Goal: Task Accomplishment & Management: Manage account settings

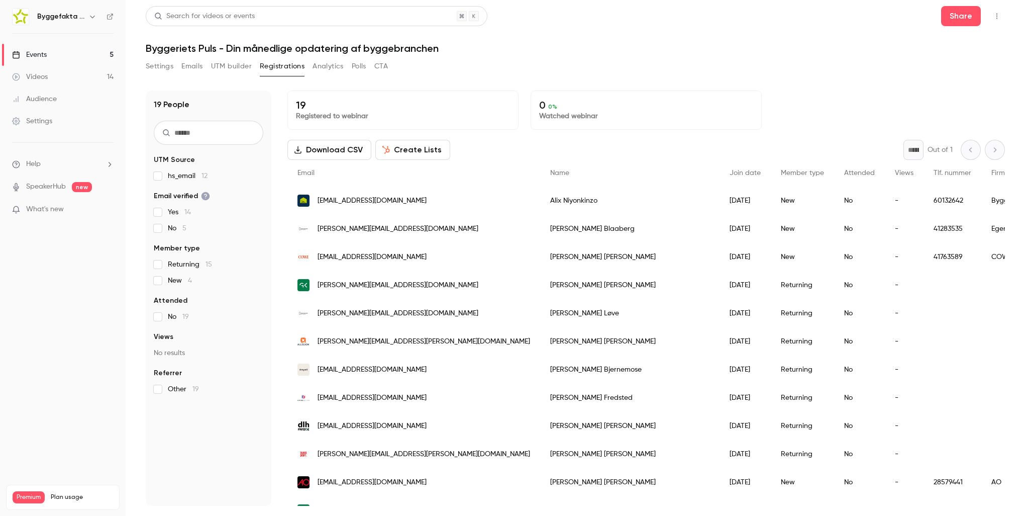
click at [157, 69] on button "Settings" at bounding box center [160, 66] width 28 height 16
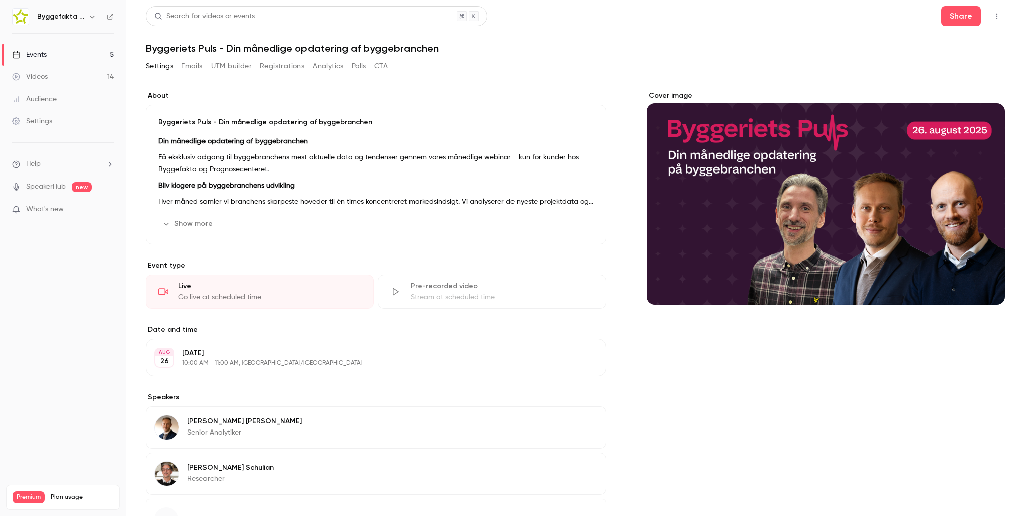
click at [667, 95] on div "Cover image" at bounding box center [826, 197] width 358 height 214
click at [0, 0] on input "Cover image" at bounding box center [0, 0] width 0 height 0
click at [660, 97] on div "Cover image" at bounding box center [826, 197] width 358 height 214
click at [0, 0] on input "Cover image" at bounding box center [0, 0] width 0 height 0
click at [624, 219] on div "**********" at bounding box center [575, 330] width 859 height 481
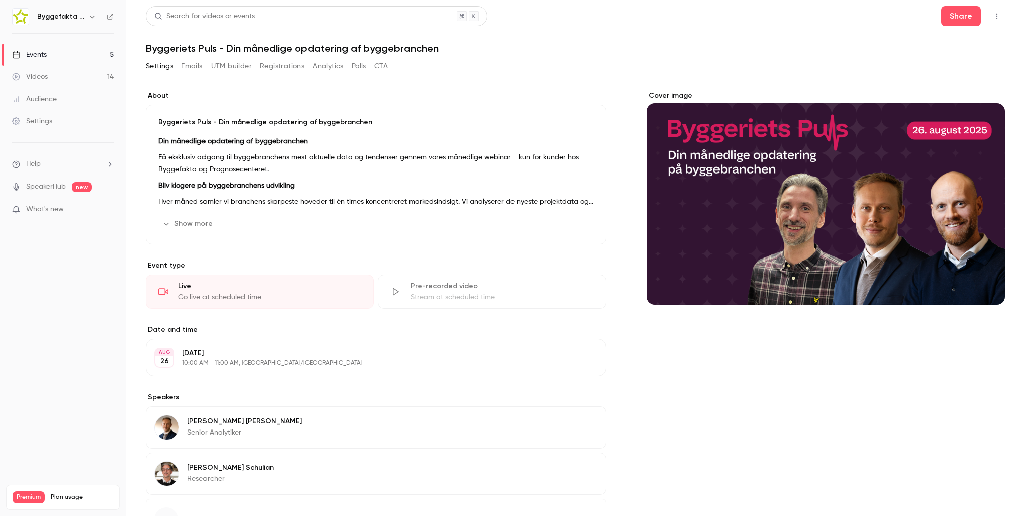
click at [233, 70] on button "UTM builder" at bounding box center [231, 66] width 41 height 16
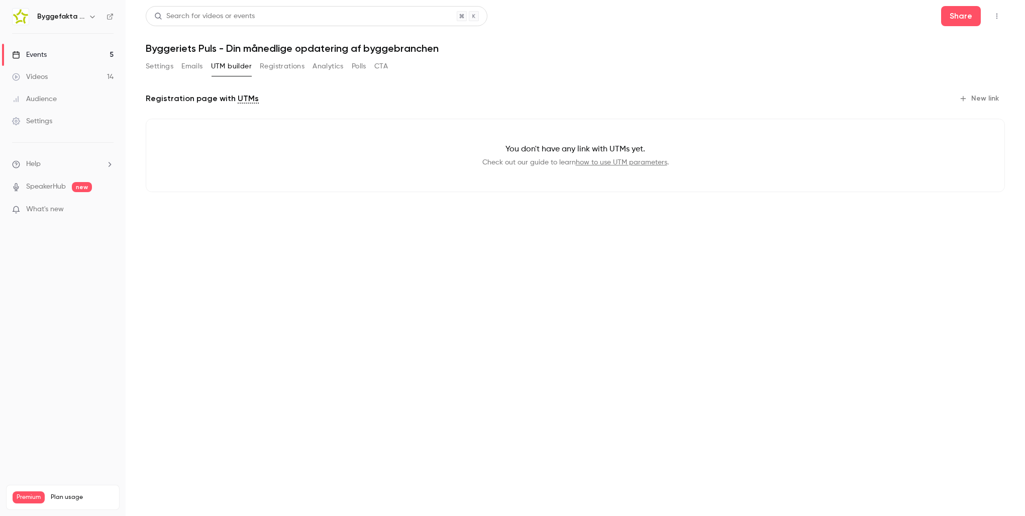
click at [279, 65] on button "Registrations" at bounding box center [282, 66] width 45 height 16
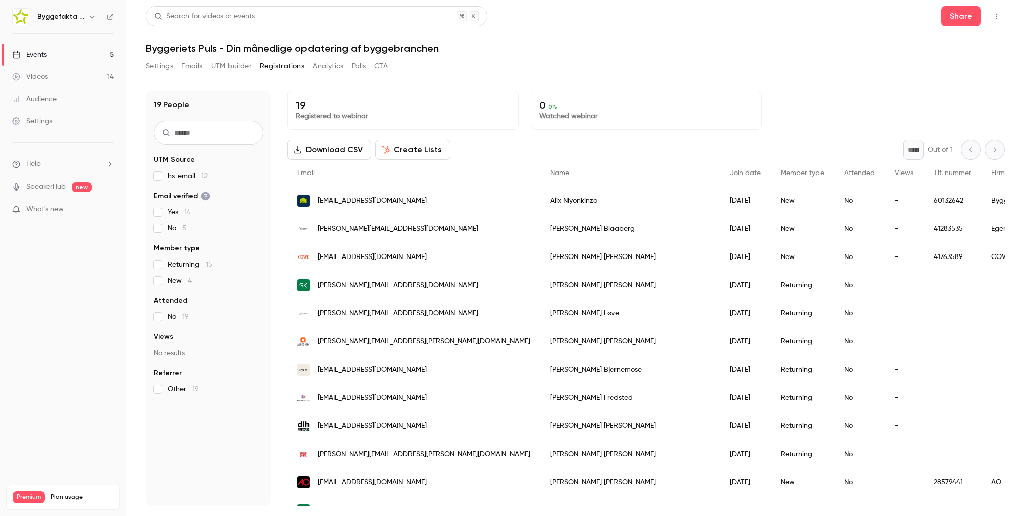
click at [331, 67] on button "Analytics" at bounding box center [328, 66] width 31 height 16
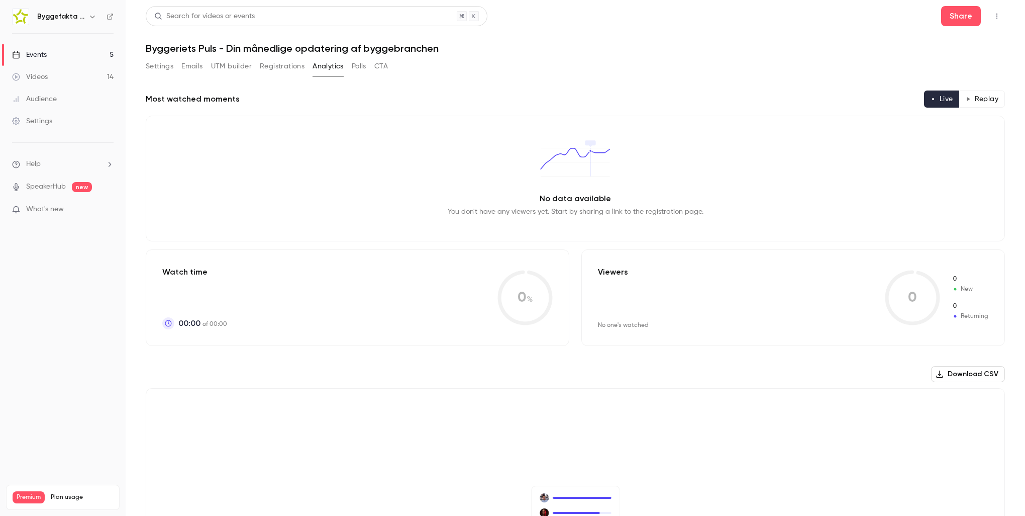
click at [365, 69] on button "Polls" at bounding box center [359, 66] width 15 height 16
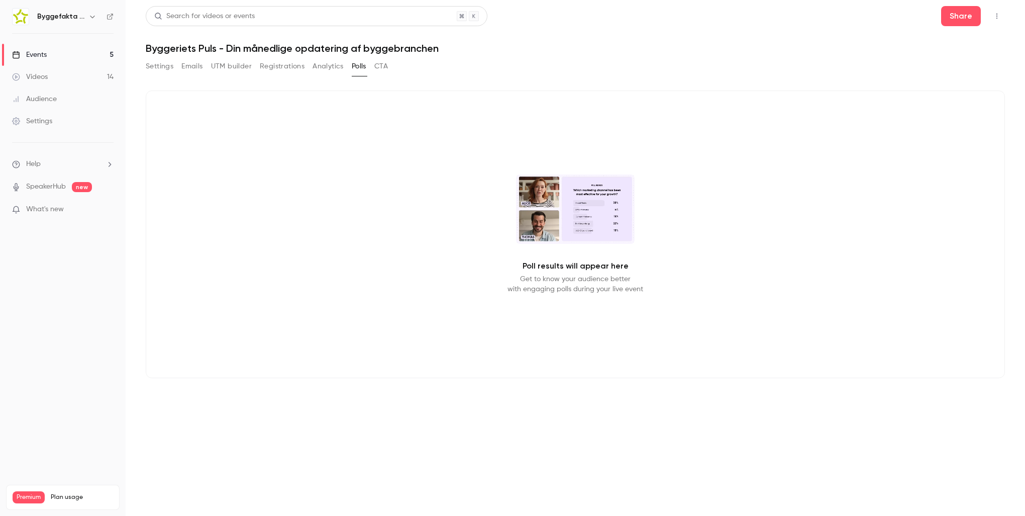
click at [388, 68] on button "CTA" at bounding box center [381, 66] width 14 height 16
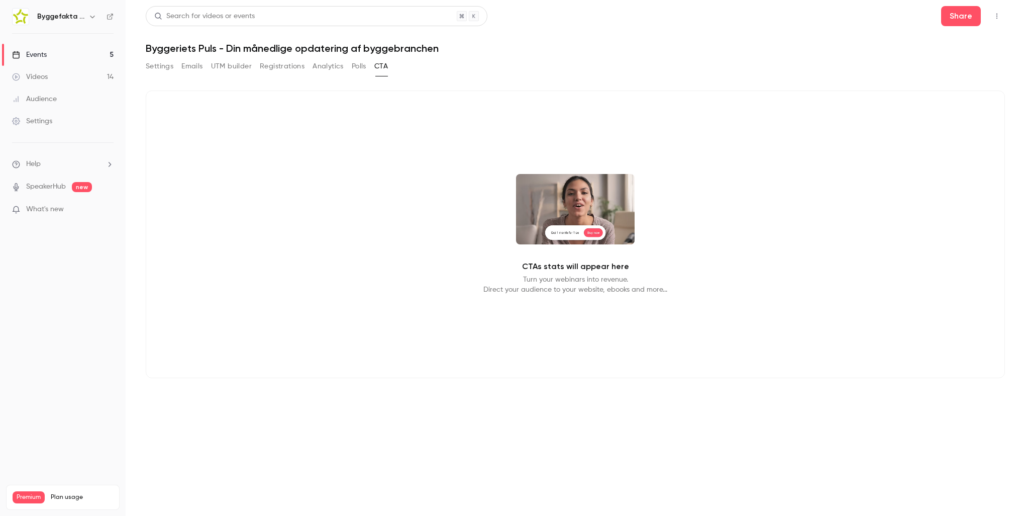
click at [993, 17] on icon "button" at bounding box center [997, 16] width 8 height 7
click at [138, 69] on div at bounding box center [512, 258] width 1025 height 516
click at [161, 67] on button "Settings" at bounding box center [160, 66] width 28 height 16
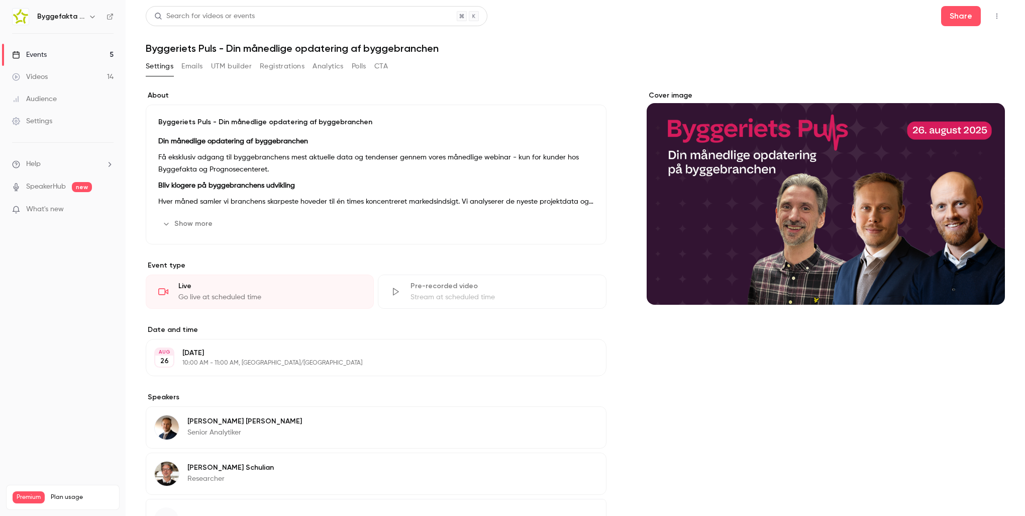
click at [207, 223] on button "Show more" at bounding box center [188, 224] width 60 height 16
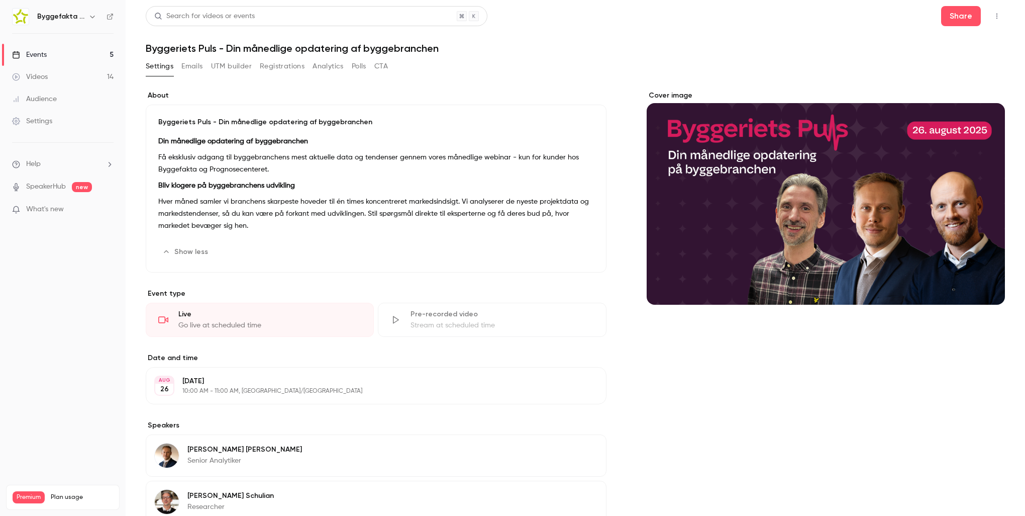
click at [508, 220] on p "Hver måned samler vi branchens skarpeste hoveder til én times koncentreret mark…" at bounding box center [376, 214] width 436 height 36
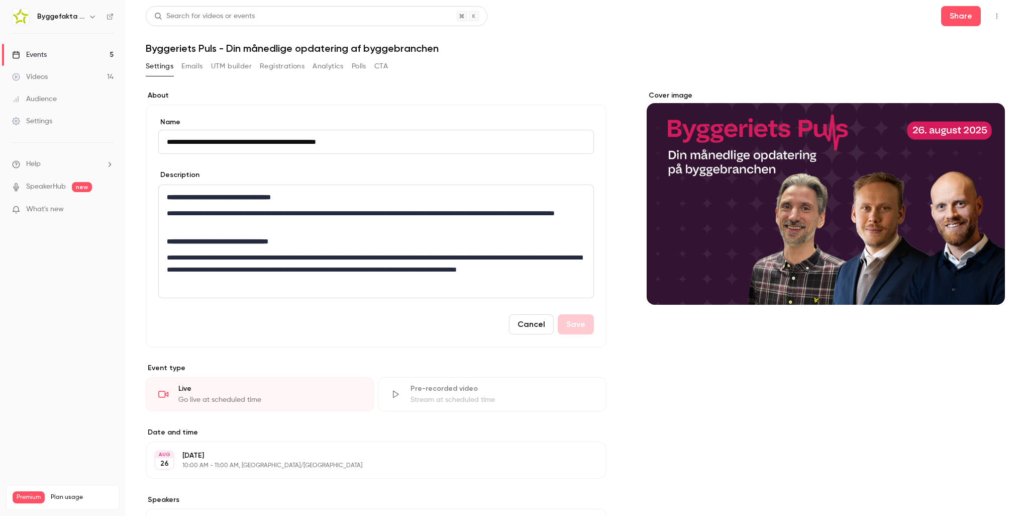
click at [620, 197] on div "**********" at bounding box center [575, 382] width 859 height 584
click at [993, 17] on icon "button" at bounding box center [997, 16] width 8 height 7
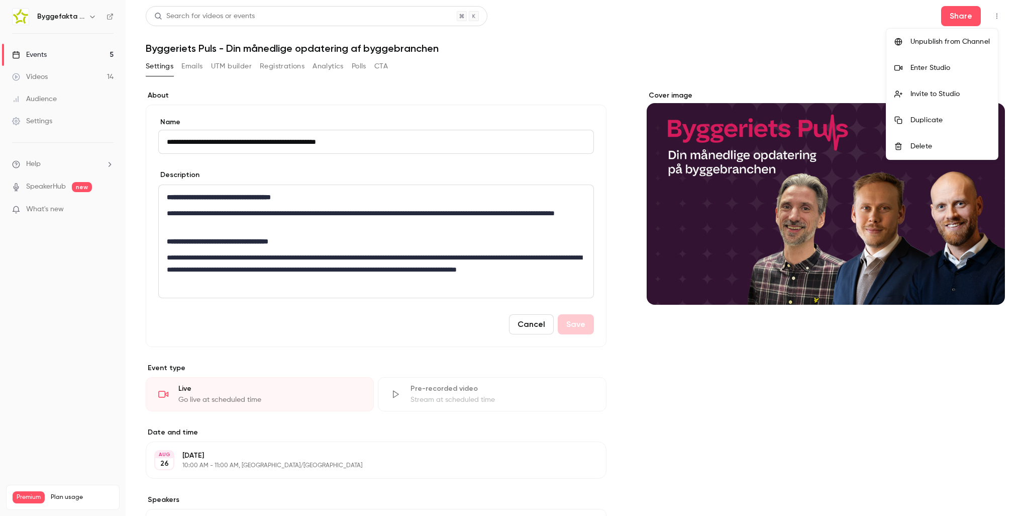
click at [992, 17] on div at bounding box center [512, 258] width 1025 height 516
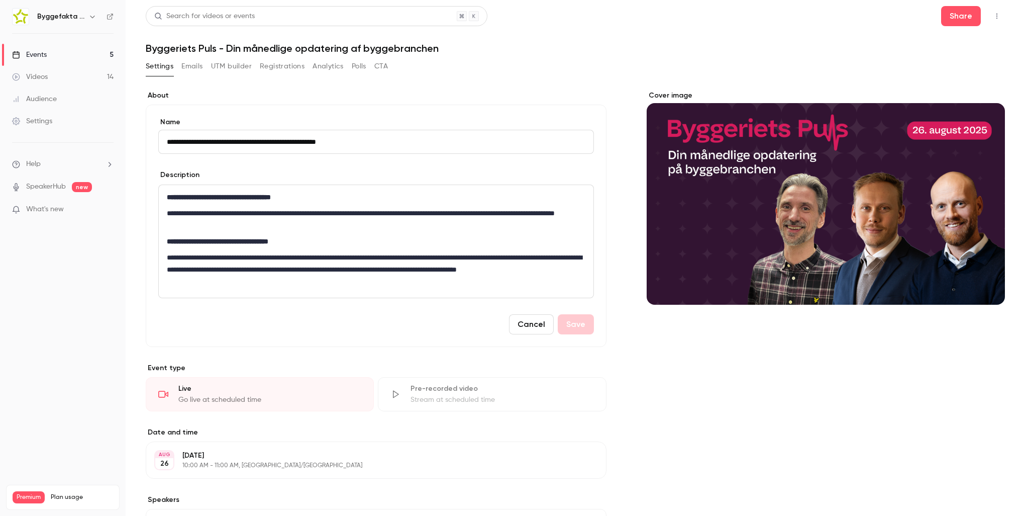
click at [55, 121] on link "Settings" at bounding box center [63, 121] width 126 height 22
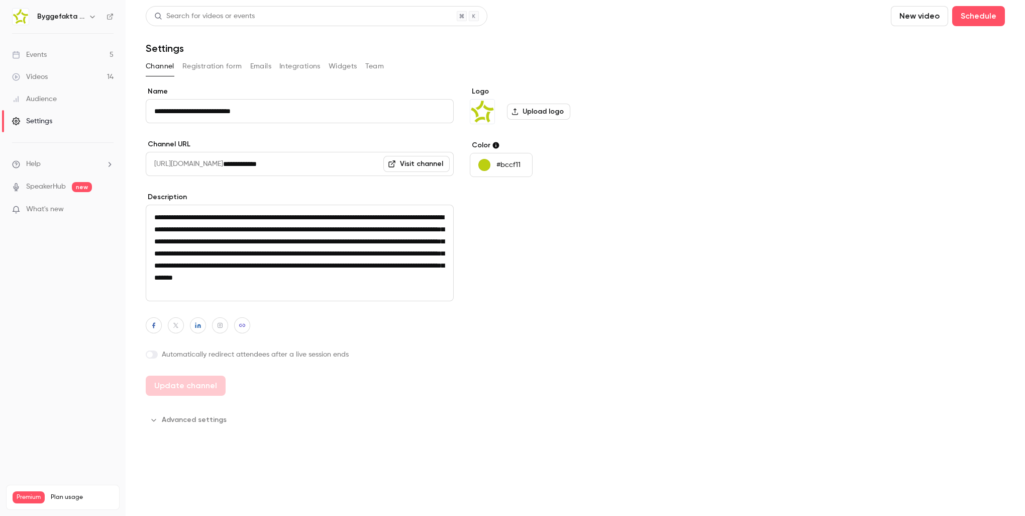
click at [201, 69] on button "Registration form" at bounding box center [212, 66] width 60 height 16
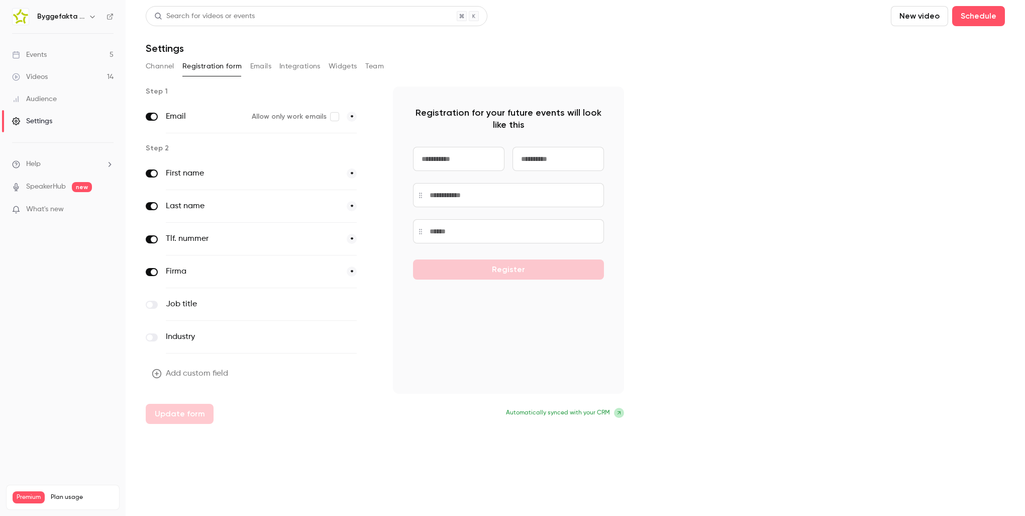
click at [267, 69] on button "Emails" at bounding box center [260, 66] width 21 height 16
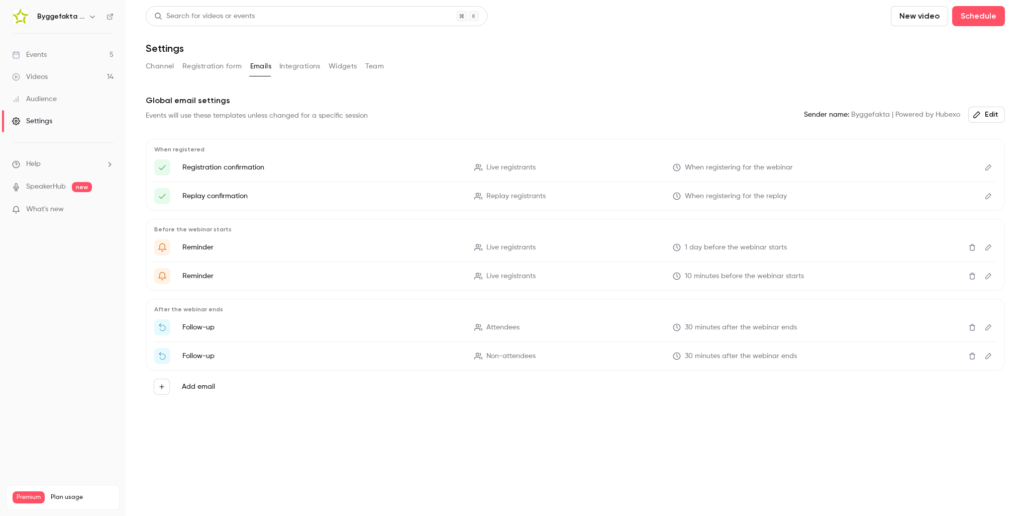
click at [294, 69] on button "Integrations" at bounding box center [299, 66] width 41 height 16
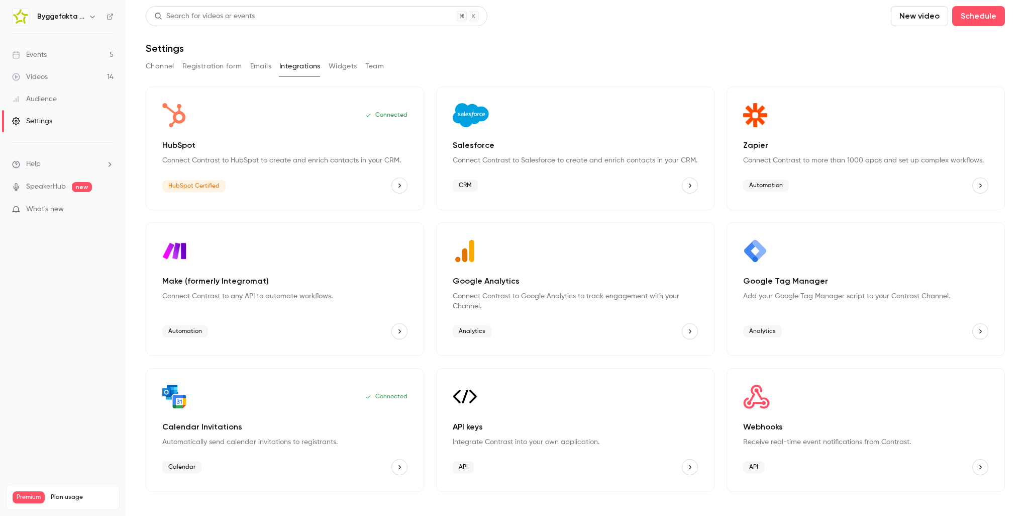
click at [351, 68] on button "Widgets" at bounding box center [343, 66] width 29 height 16
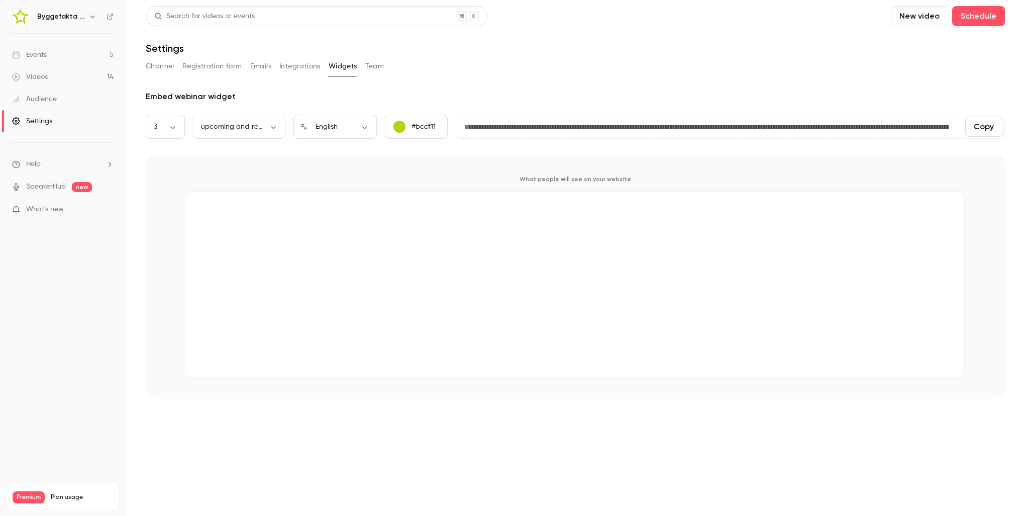
click at [378, 68] on button "Team" at bounding box center [374, 66] width 19 height 16
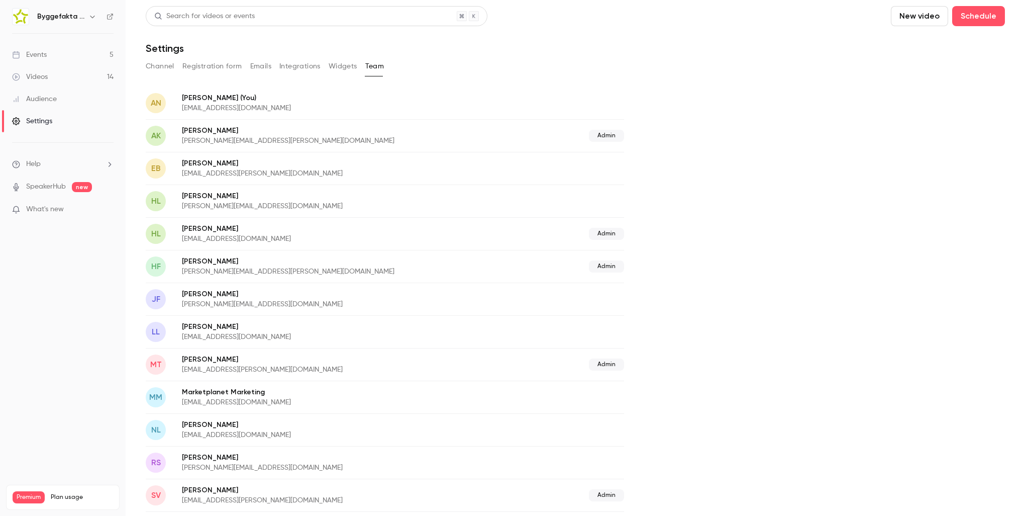
click at [79, 208] on p "What's new" at bounding box center [54, 209] width 85 height 11
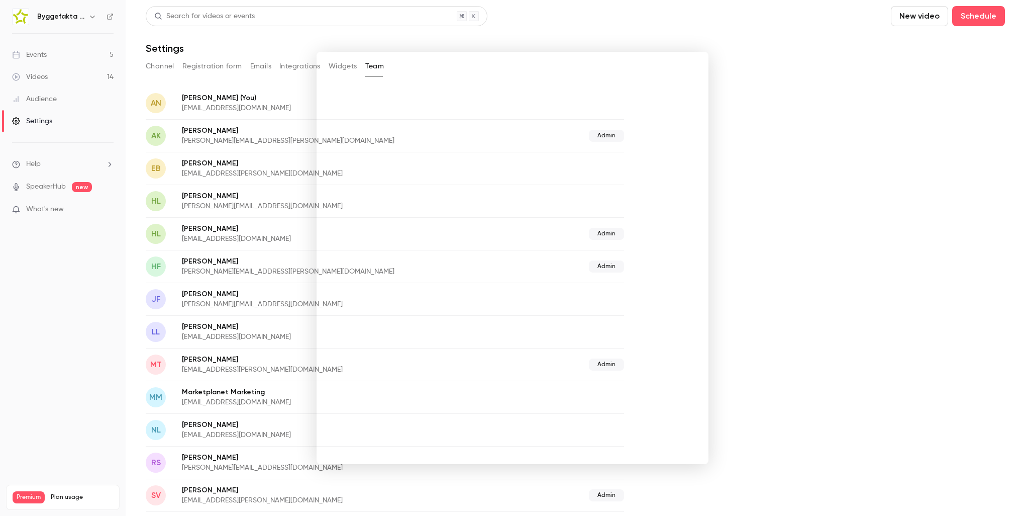
click at [879, 195] on div at bounding box center [512, 258] width 1025 height 516
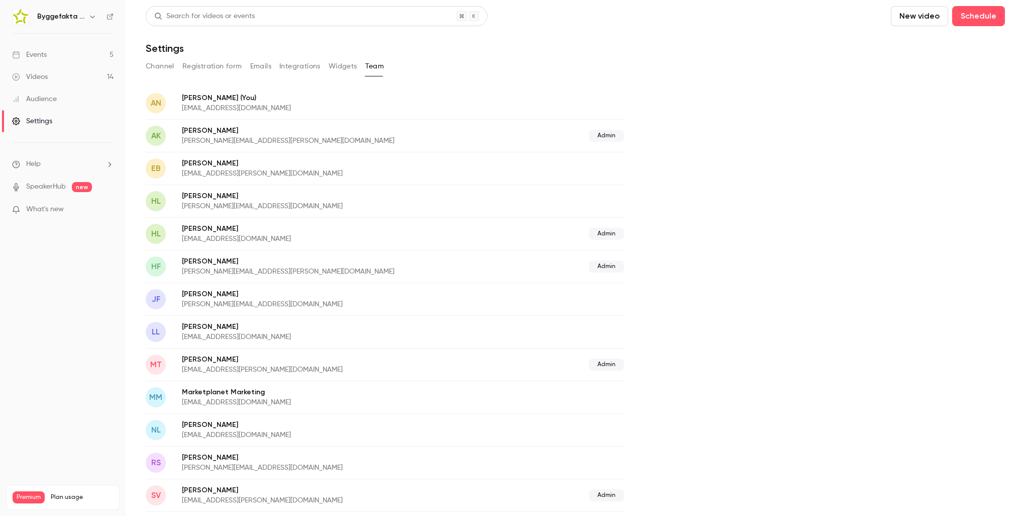
click at [44, 48] on link "Events 5" at bounding box center [63, 55] width 126 height 22
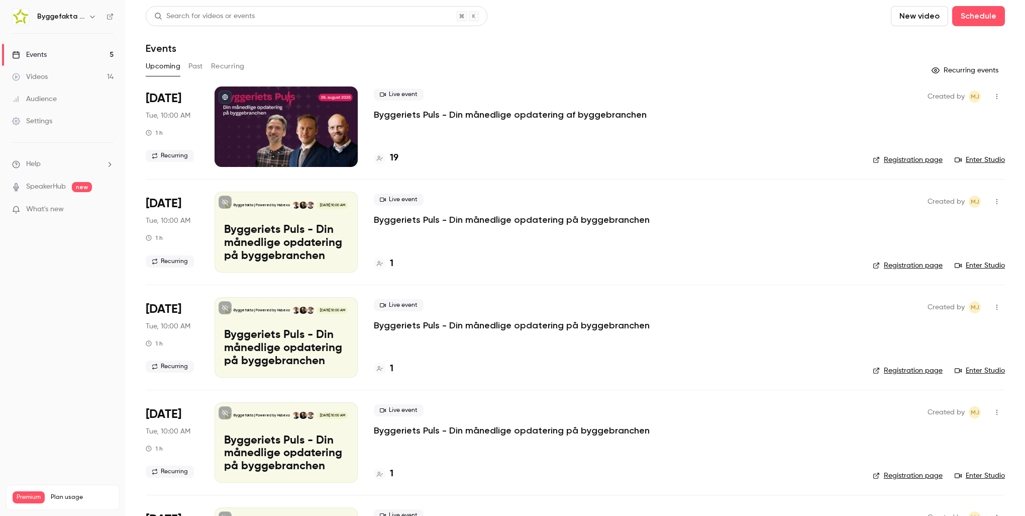
click at [993, 99] on icon "button" at bounding box center [997, 96] width 8 height 7
click at [987, 99] on div at bounding box center [512, 258] width 1025 height 516
click at [901, 162] on link "Registration page" at bounding box center [908, 160] width 70 height 10
click at [512, 112] on p "Byggeriets Puls - Din månedlige opdatering af byggebranchen" at bounding box center [510, 115] width 273 height 12
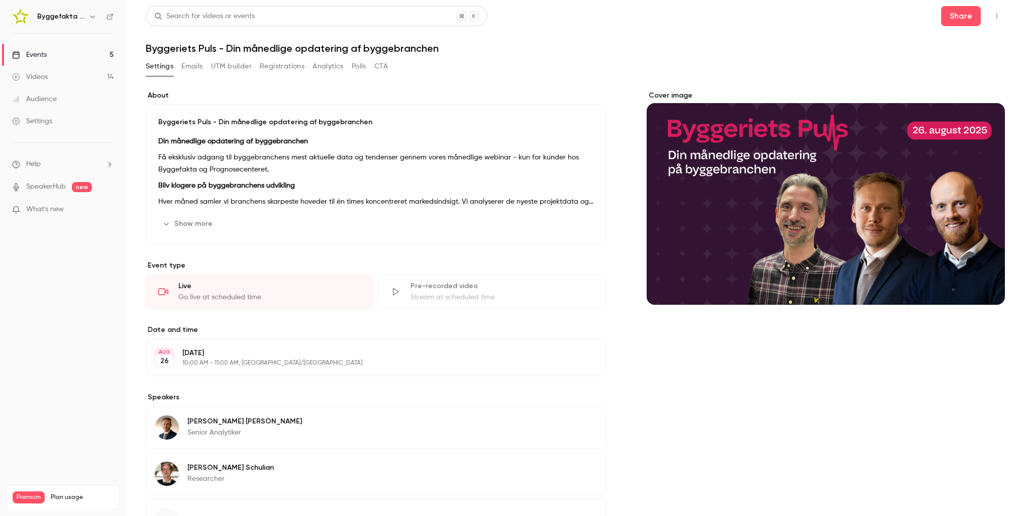
click at [982, 282] on icon "Cover image" at bounding box center [987, 286] width 11 height 8
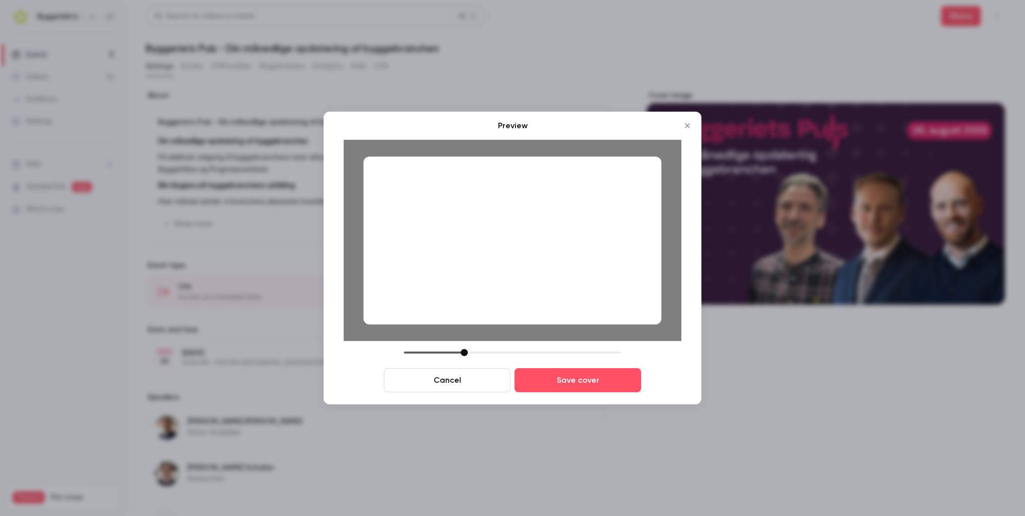
drag, startPoint x: 474, startPoint y: 352, endPoint x: 462, endPoint y: 341, distance: 16.0
click at [462, 341] on div "Preview Cancel Save cover" at bounding box center [513, 256] width 338 height 272
click at [458, 380] on button "Cancel" at bounding box center [447, 380] width 127 height 24
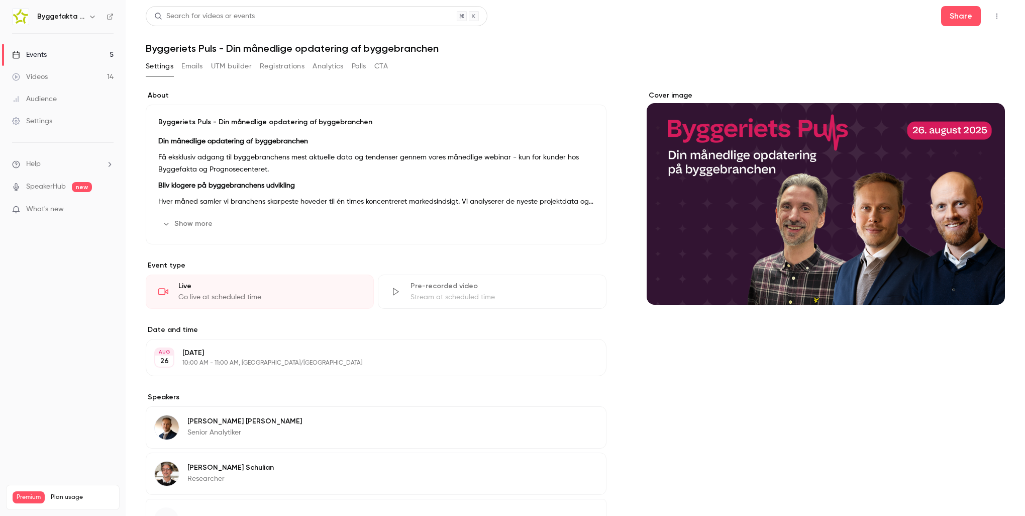
click at [985, 284] on button "Cover image" at bounding box center [987, 286] width 20 height 20
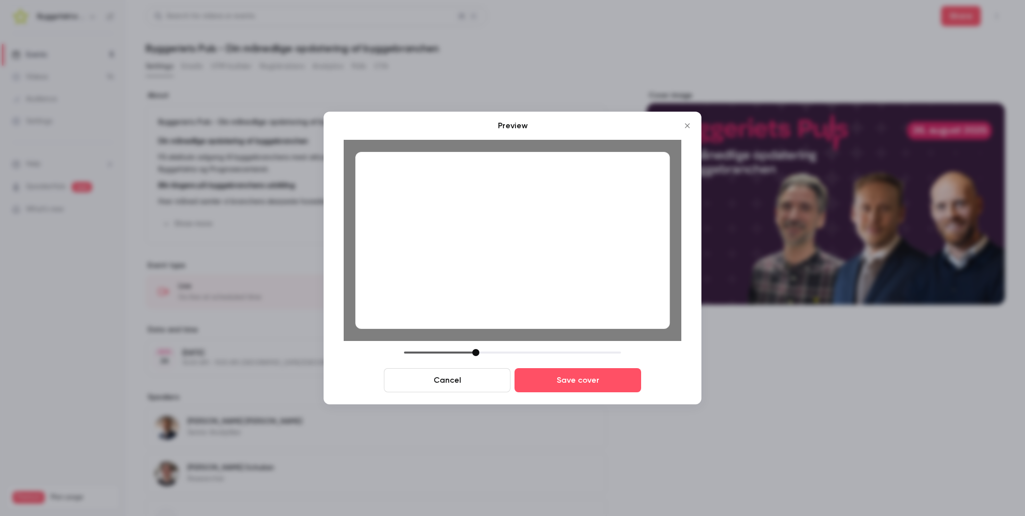
click at [436, 218] on div at bounding box center [512, 240] width 315 height 177
click at [691, 125] on icon "Close" at bounding box center [688, 126] width 12 height 8
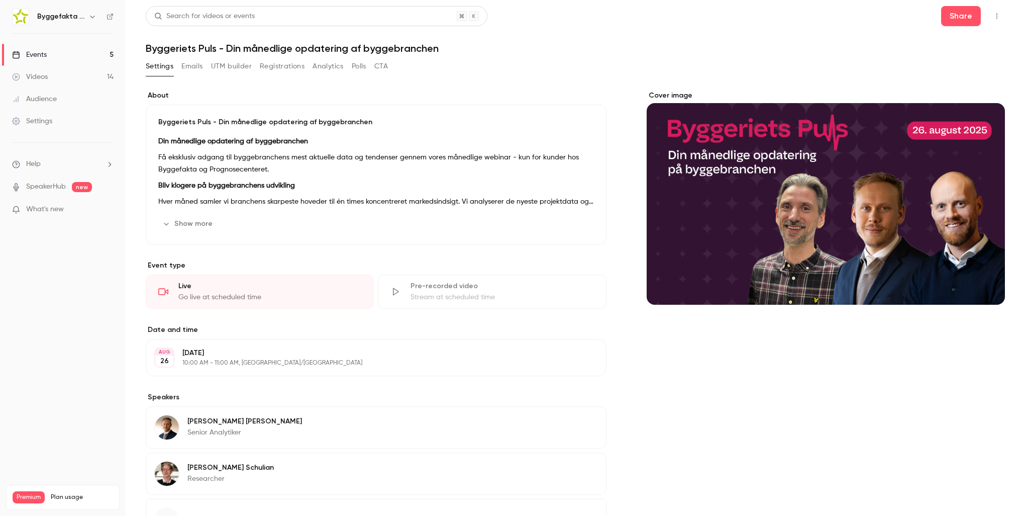
click at [827, 411] on div "Cover image" at bounding box center [826, 330] width 358 height 481
click at [982, 283] on icon "Cover image" at bounding box center [987, 286] width 11 height 8
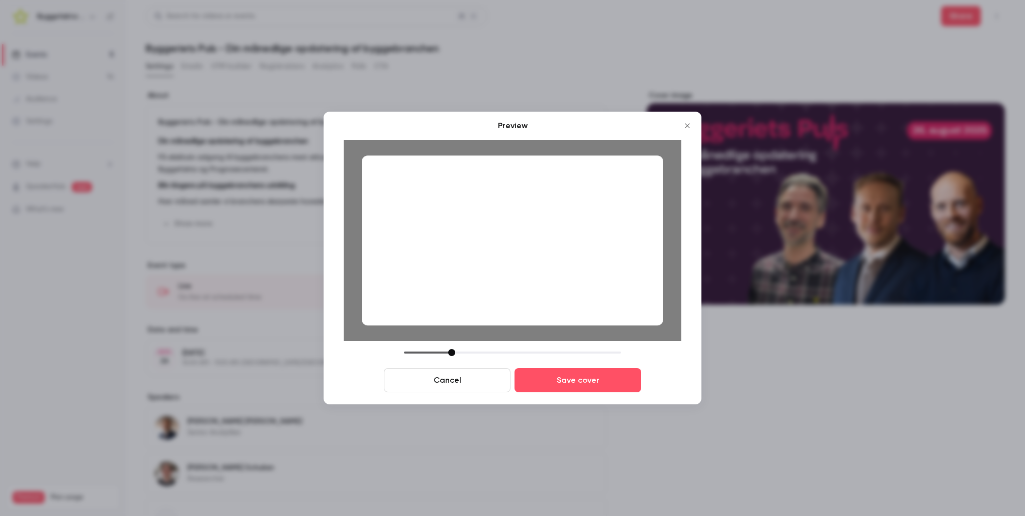
drag, startPoint x: 476, startPoint y: 353, endPoint x: 452, endPoint y: 354, distance: 24.2
click at [452, 354] on div at bounding box center [451, 352] width 7 height 7
click at [687, 130] on button "Close" at bounding box center [688, 126] width 20 height 20
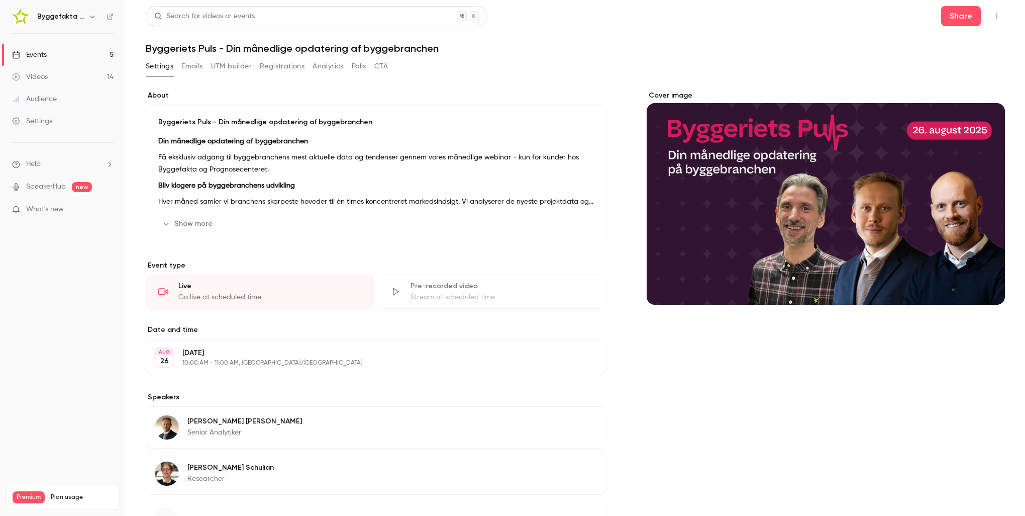
click at [564, 224] on icon "button" at bounding box center [566, 224] width 8 height 8
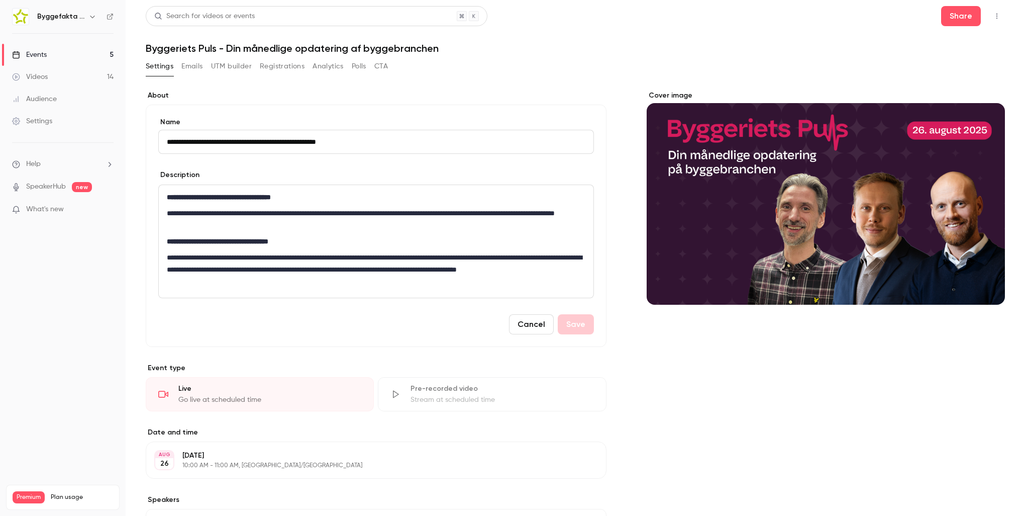
click at [529, 324] on button "Cancel" at bounding box center [531, 324] width 45 height 20
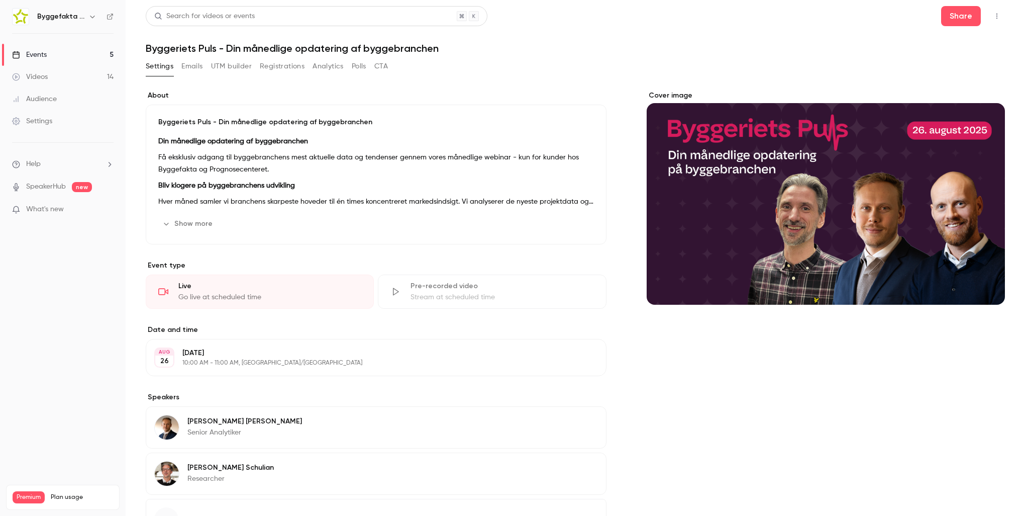
click at [984, 284] on icon "Cover image" at bounding box center [987, 286] width 7 height 7
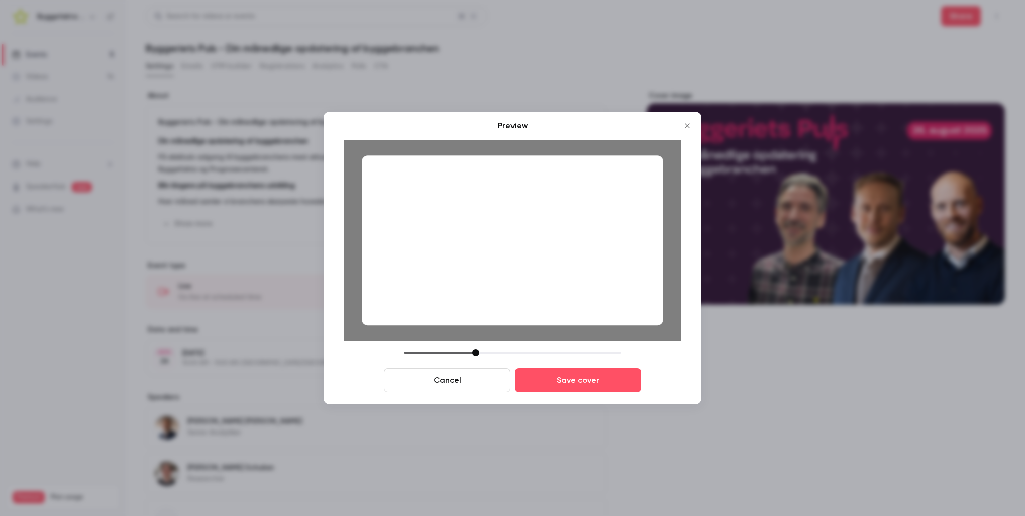
click at [690, 127] on icon "Close" at bounding box center [688, 126] width 12 height 8
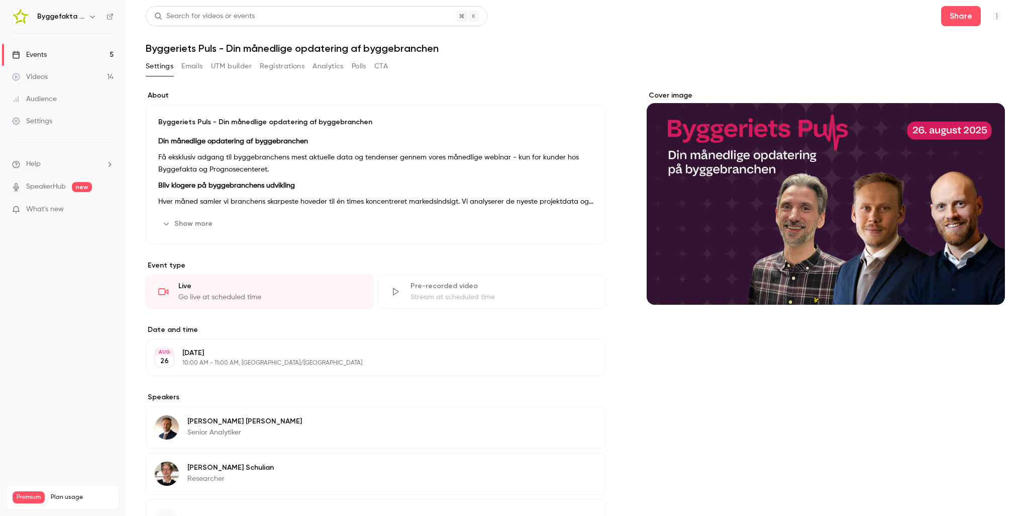
click at [616, 171] on div "**********" at bounding box center [575, 330] width 859 height 481
click at [982, 283] on icon "Cover image" at bounding box center [987, 286] width 11 height 8
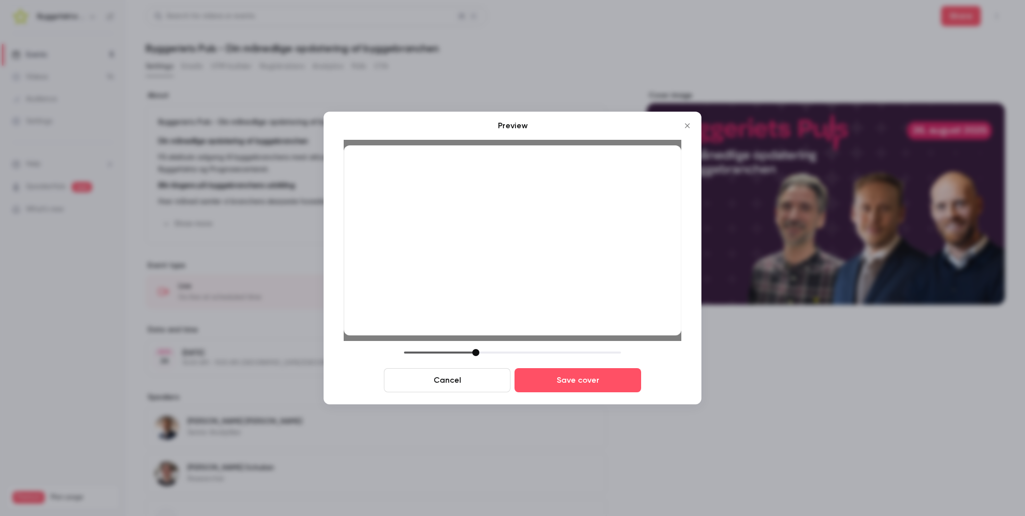
click at [687, 130] on button "Close" at bounding box center [688, 126] width 20 height 20
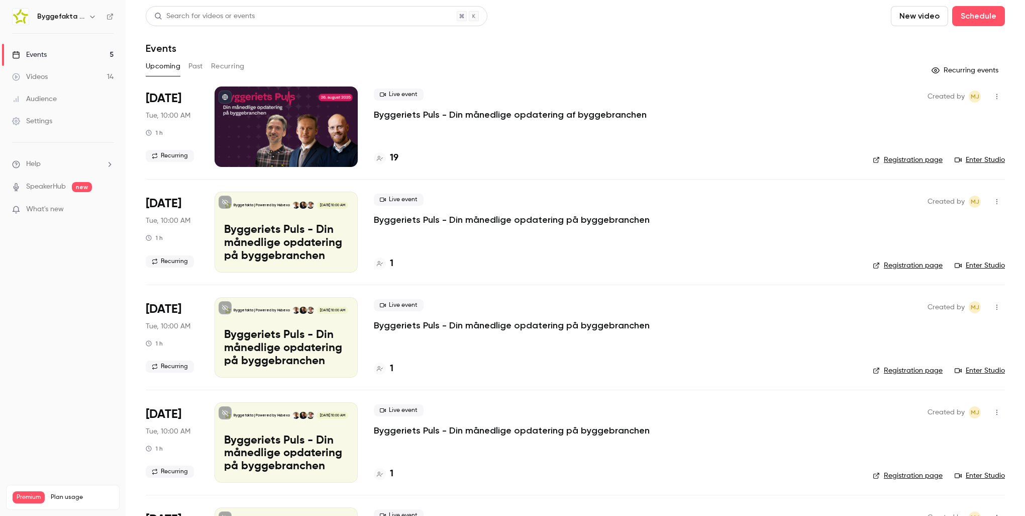
click at [521, 112] on p "Byggeriets Puls - Din månedlige opdatering af byggebranchen" at bounding box center [510, 115] width 273 height 12
click at [478, 115] on p "Byggeriets Puls - Din månedlige opdatering af byggebranchen" at bounding box center [510, 115] width 273 height 12
click at [906, 160] on link "Registration page" at bounding box center [908, 160] width 70 height 10
click at [307, 132] on div at bounding box center [286, 126] width 143 height 80
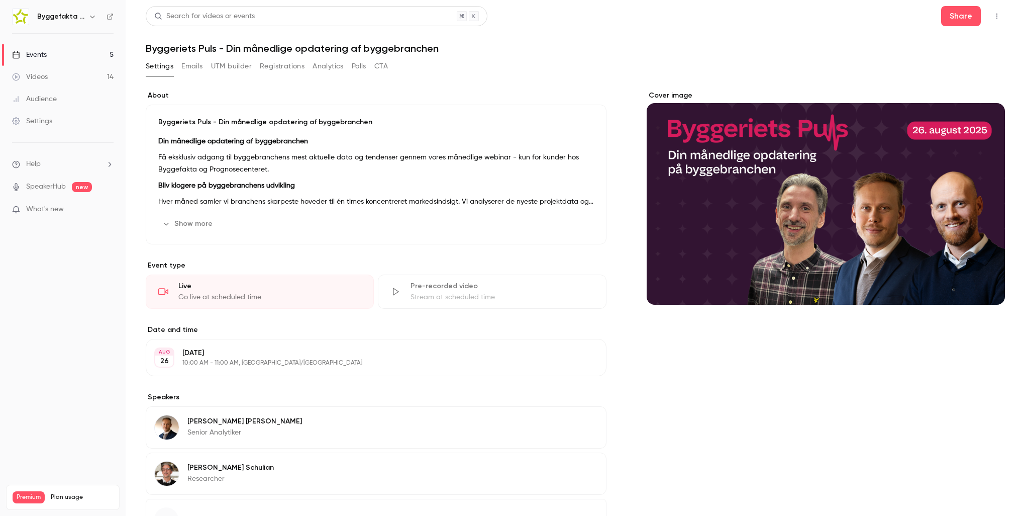
click at [993, 13] on icon "button" at bounding box center [997, 16] width 8 height 7
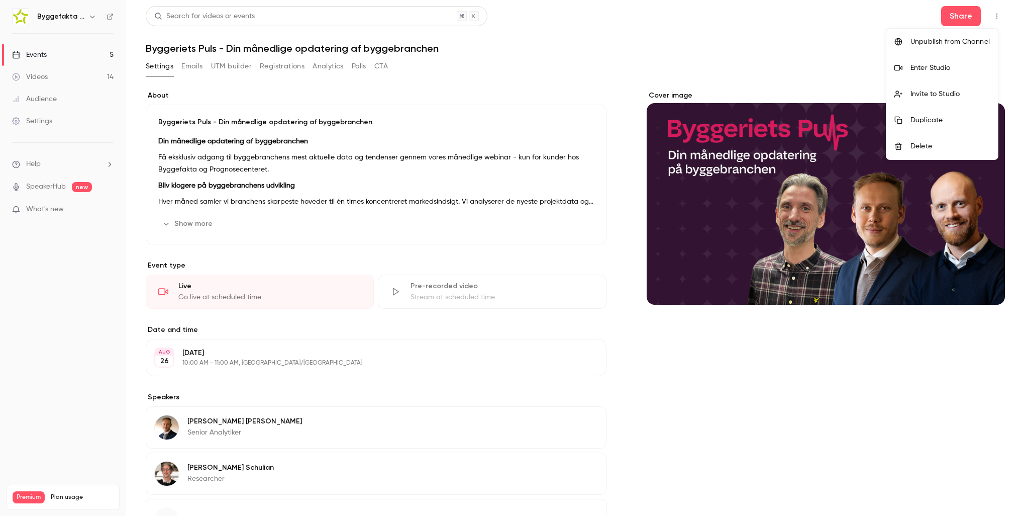
click at [990, 18] on div at bounding box center [512, 258] width 1025 height 516
